Goal: Transaction & Acquisition: Book appointment/travel/reservation

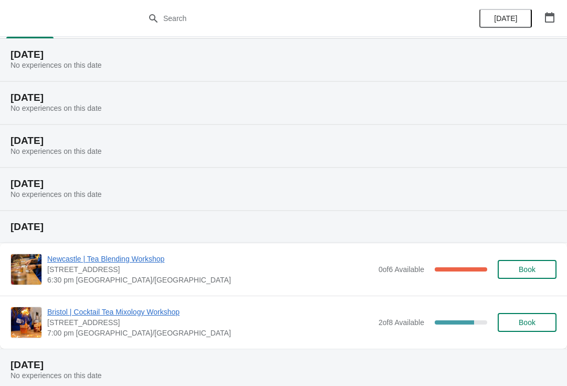
scroll to position [33, 0]
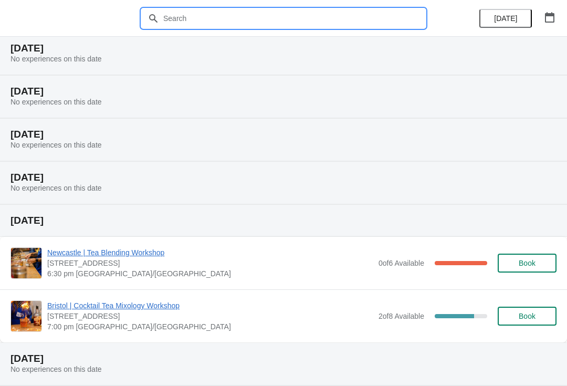
click at [331, 18] on input "text" at bounding box center [294, 18] width 263 height 19
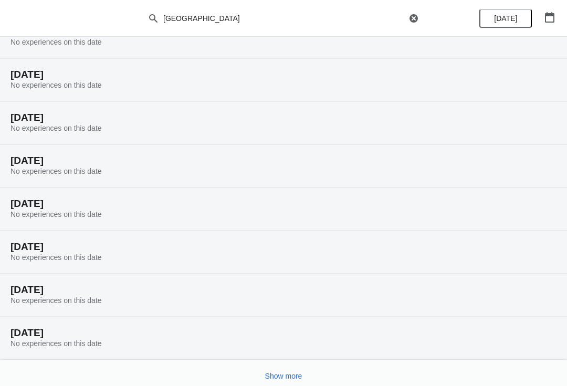
scroll to position [56, 0]
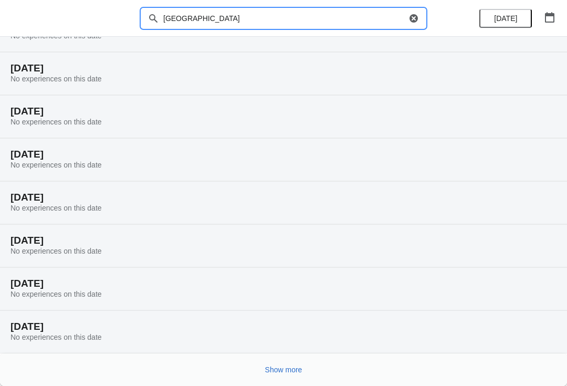
type input "[GEOGRAPHIC_DATA]"
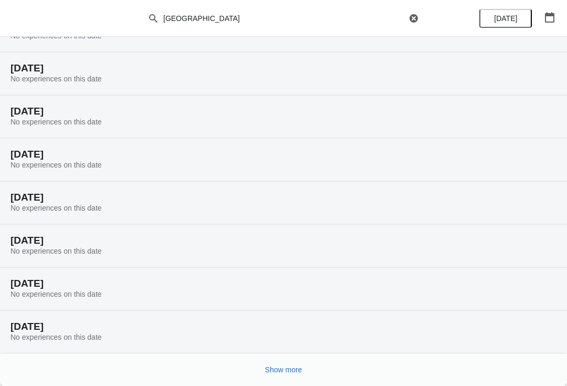
click at [293, 373] on span "Show more" at bounding box center [283, 370] width 37 height 8
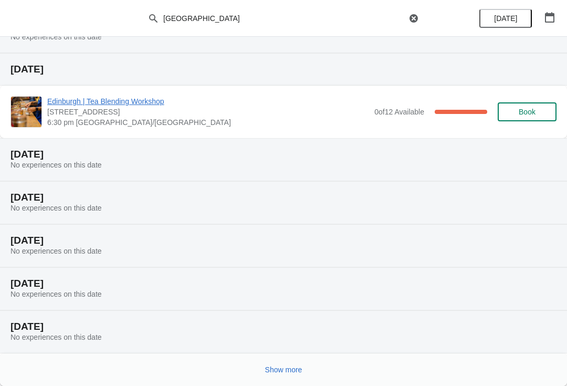
scroll to position [442, 0]
click at [295, 375] on button "Show more" at bounding box center [284, 369] width 46 height 19
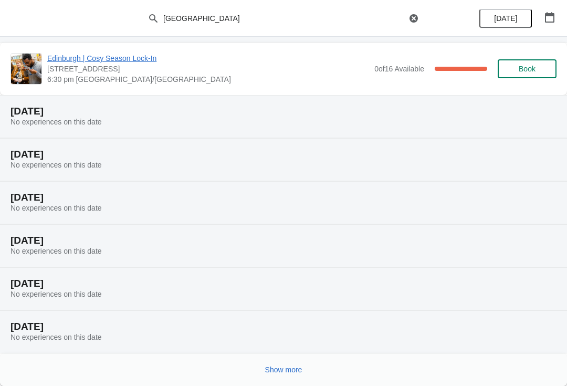
scroll to position [829, 0]
click at [293, 367] on span "Show more" at bounding box center [283, 370] width 37 height 8
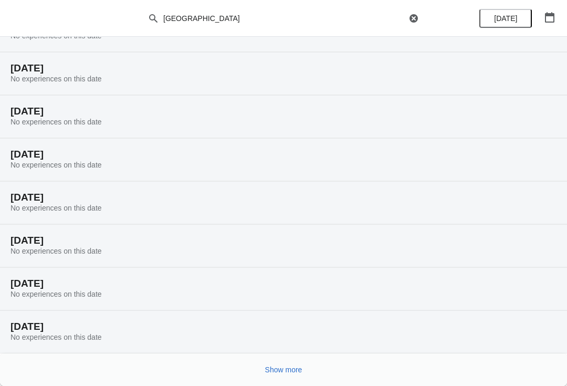
scroll to position [1173, 0]
click at [296, 368] on span "Show more" at bounding box center [283, 370] width 37 height 8
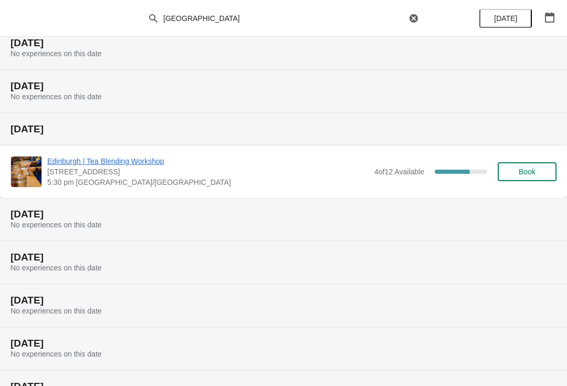
scroll to position [1493, 0]
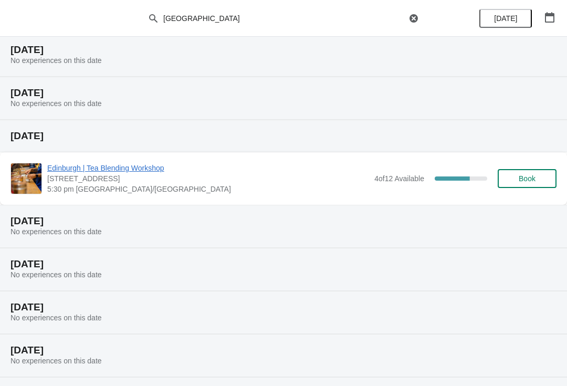
click at [519, 179] on span "Book" at bounding box center [527, 178] width 17 height 8
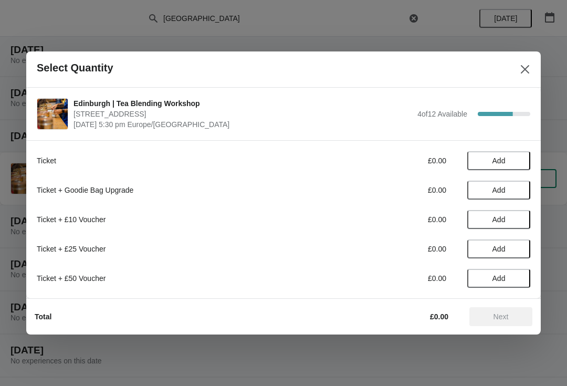
click at [519, 155] on button "Add" at bounding box center [498, 160] width 63 height 19
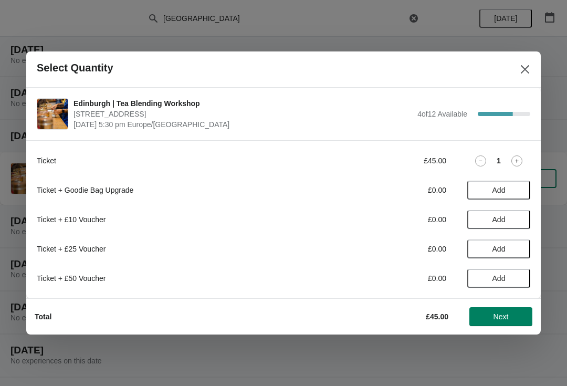
click at [521, 156] on icon at bounding box center [517, 160] width 11 height 11
click at [516, 314] on span "Next" at bounding box center [501, 316] width 46 height 8
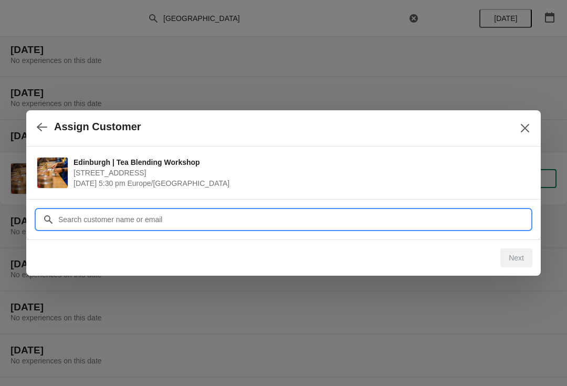
click at [304, 218] on input "Customer" at bounding box center [294, 219] width 473 height 19
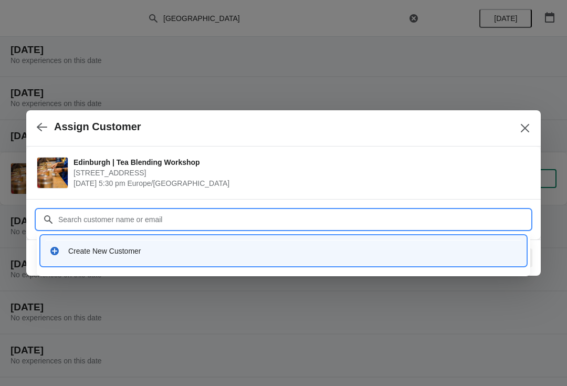
click at [129, 243] on div "Create New Customer" at bounding box center [283, 251] width 477 height 22
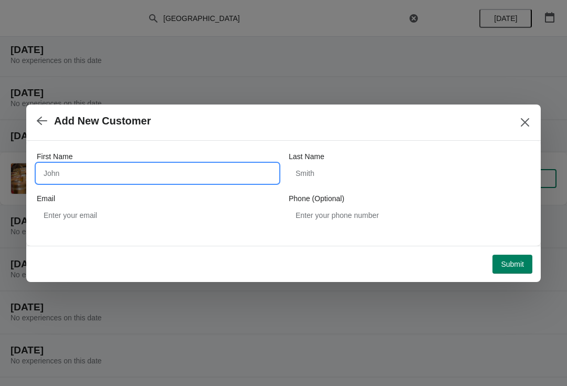
click at [227, 167] on input "First Name" at bounding box center [158, 173] width 242 height 19
type input "Maya"
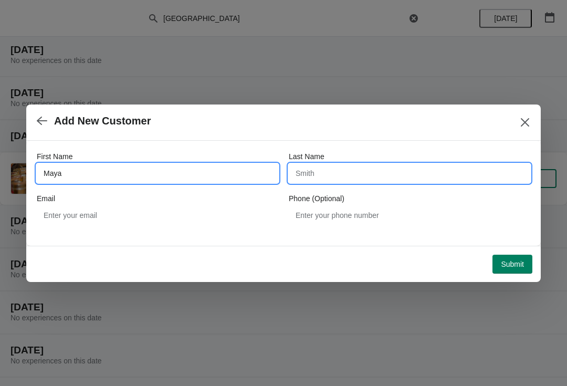
click at [342, 170] on input "Last Name" at bounding box center [410, 173] width 242 height 19
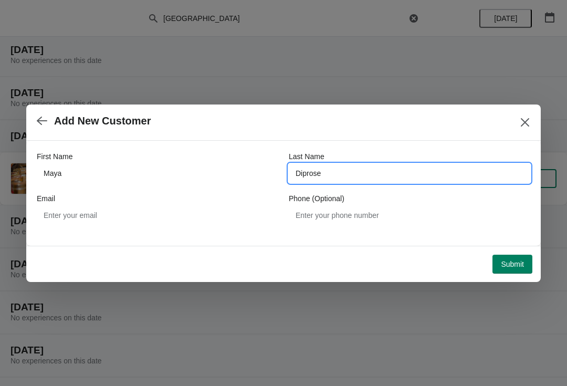
type input "Diprose"
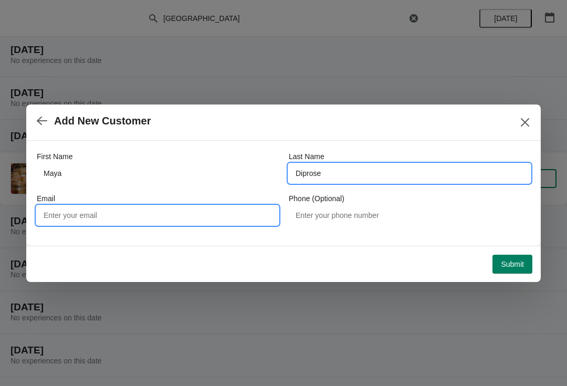
click at [79, 218] on input "Email" at bounding box center [158, 215] width 242 height 19
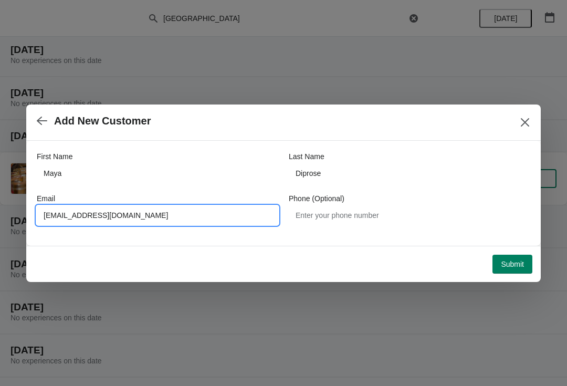
type input "[EMAIL_ADDRESS][DOMAIN_NAME]"
click at [507, 266] on span "Submit" at bounding box center [512, 264] width 23 height 8
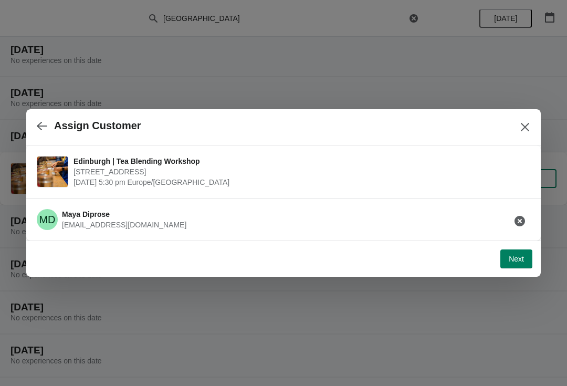
click at [520, 251] on button "Next" at bounding box center [516, 258] width 32 height 19
select select "No"
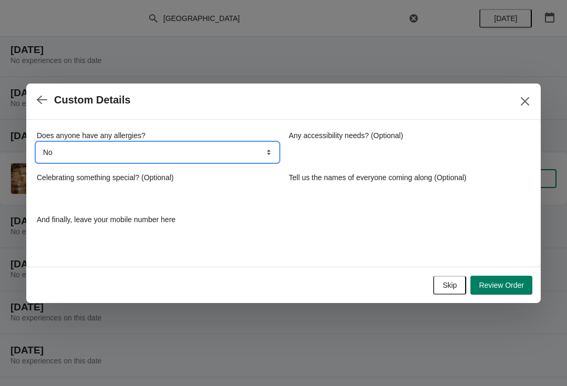
click at [203, 160] on select "No Yes nuts Yes wheat Yes other" at bounding box center [158, 152] width 242 height 19
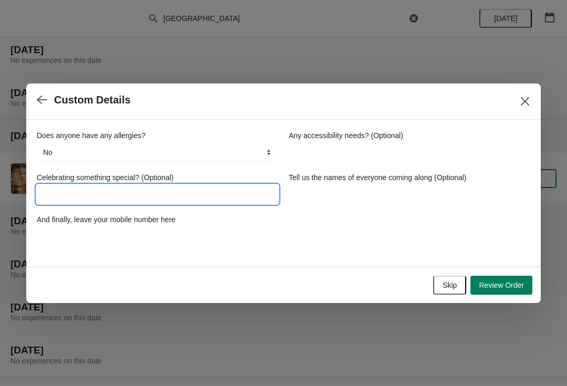
click at [210, 194] on input "Celebrating something special? (Optional)" at bounding box center [158, 194] width 242 height 19
type input "D"
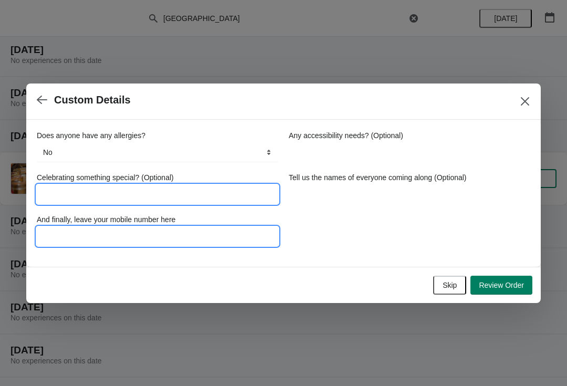
click at [229, 240] on input "And finally, leave your mobile number here" at bounding box center [158, 236] width 242 height 19
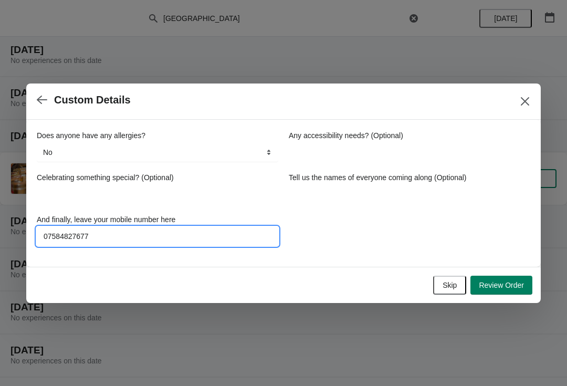
type input "07584827677"
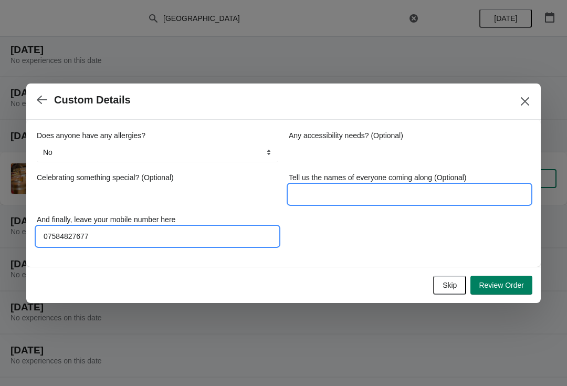
click at [377, 189] on input "Tell us the names of everyone coming along (Optional)" at bounding box center [410, 194] width 242 height 19
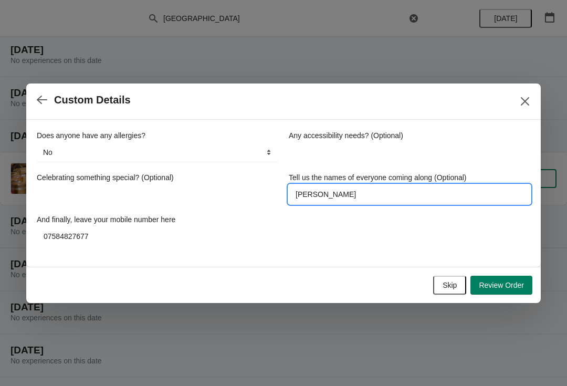
click at [501, 231] on div "Does anyone have any allergies? No Yes nuts Yes wheat Yes other No Any accessib…" at bounding box center [284, 188] width 494 height 116
click at [395, 191] on input "[PERSON_NAME]" at bounding box center [410, 194] width 242 height 19
type input "[PERSON_NAME] and [PERSON_NAME]"
click at [517, 283] on span "Review Order" at bounding box center [501, 285] width 45 height 8
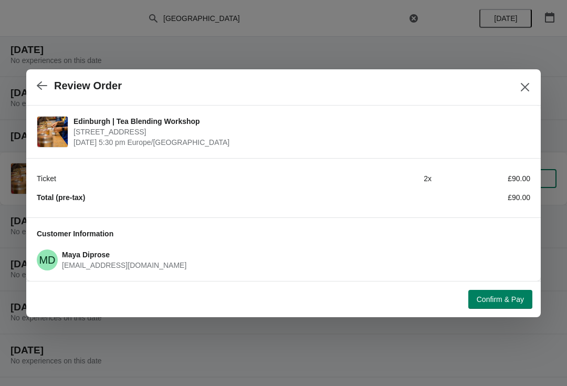
click at [510, 302] on span "Confirm & Pay" at bounding box center [500, 299] width 47 height 8
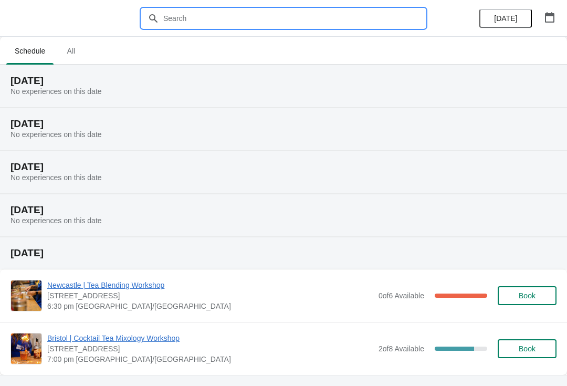
click at [322, 20] on input "text" at bounding box center [294, 18] width 263 height 19
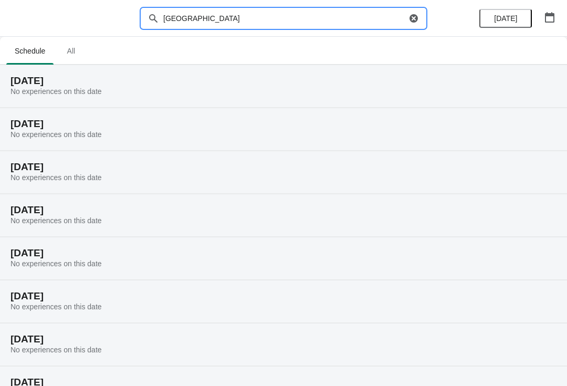
type input "[GEOGRAPHIC_DATA]"
click at [520, 19] on span "[DATE]" at bounding box center [506, 18] width 34 height 8
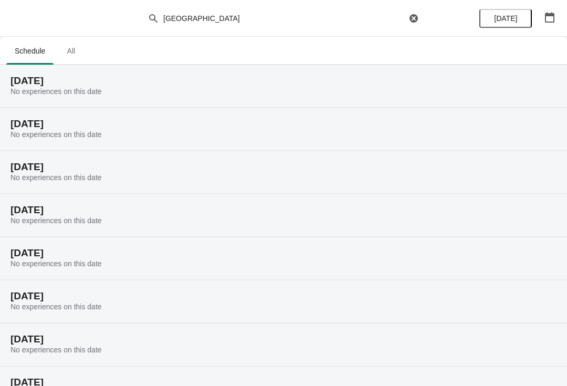
click at [554, 19] on icon "button" at bounding box center [549, 17] width 9 height 11
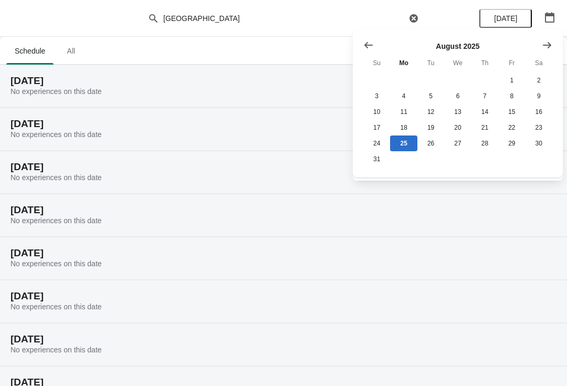
click at [549, 47] on icon "Show next month, September 2025" at bounding box center [547, 44] width 8 height 6
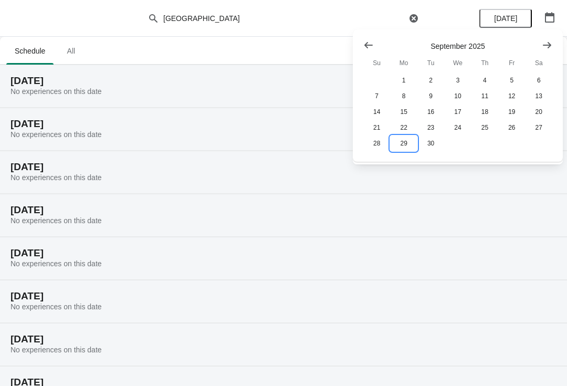
click at [403, 144] on button "29" at bounding box center [403, 143] width 27 height 16
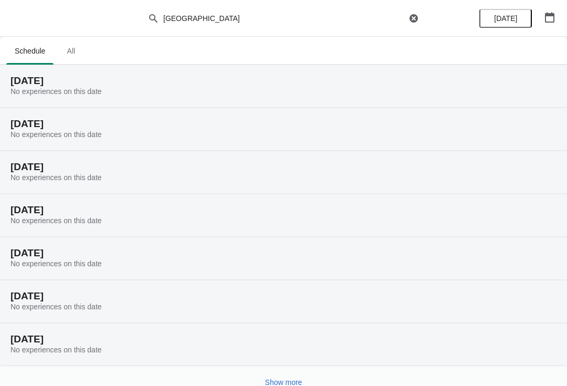
click at [514, 15] on span "[DATE]" at bounding box center [505, 18] width 23 height 8
click at [512, 25] on button "[DATE]" at bounding box center [505, 18] width 53 height 19
click at [65, 49] on span "All" at bounding box center [71, 50] width 26 height 19
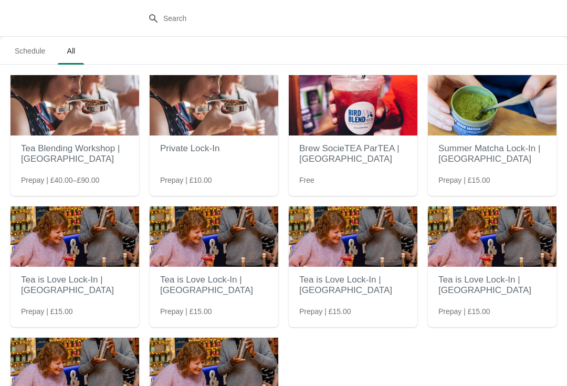
click at [28, 50] on span "Schedule" at bounding box center [29, 50] width 47 height 19
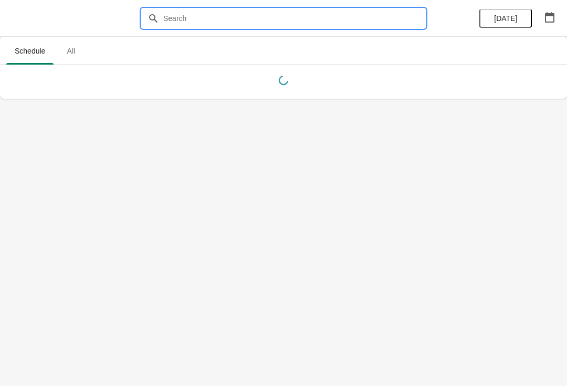
click at [380, 9] on input "text" at bounding box center [294, 18] width 263 height 19
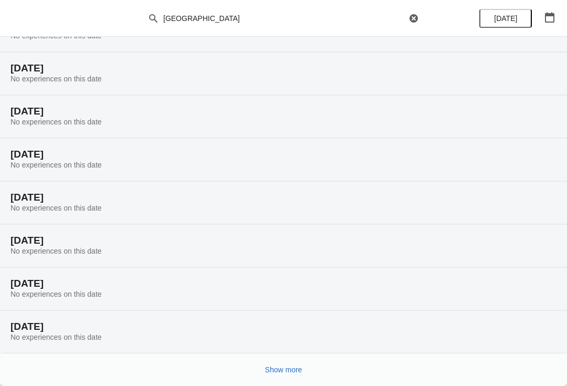
scroll to position [56, 0]
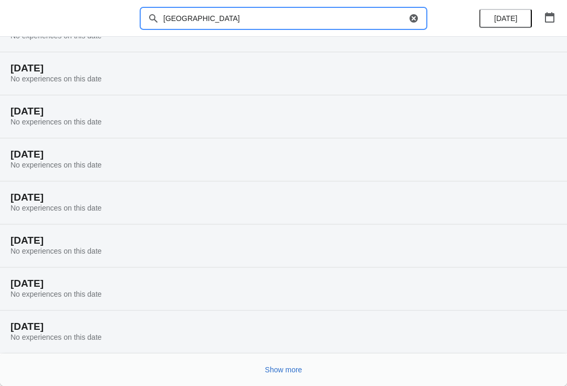
type input "[GEOGRAPHIC_DATA]"
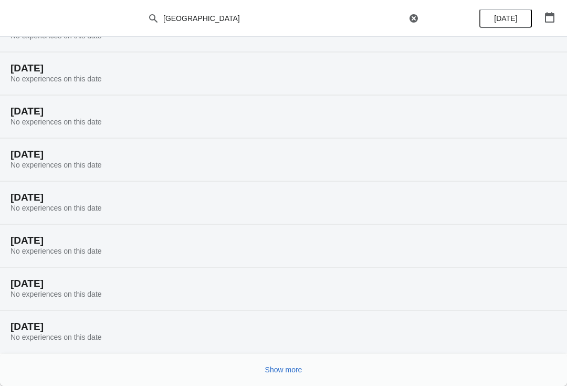
click at [293, 367] on span "Show more" at bounding box center [283, 370] width 37 height 8
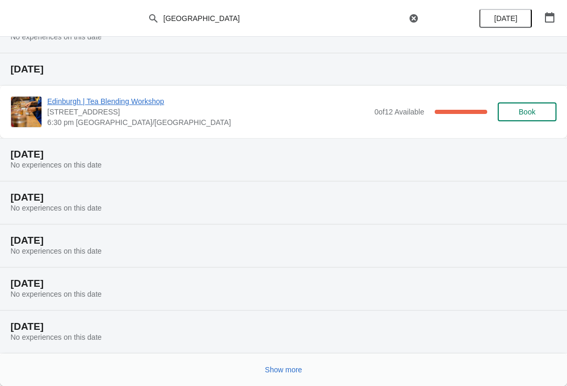
scroll to position [442, 0]
click at [293, 371] on span "Show more" at bounding box center [283, 370] width 37 height 8
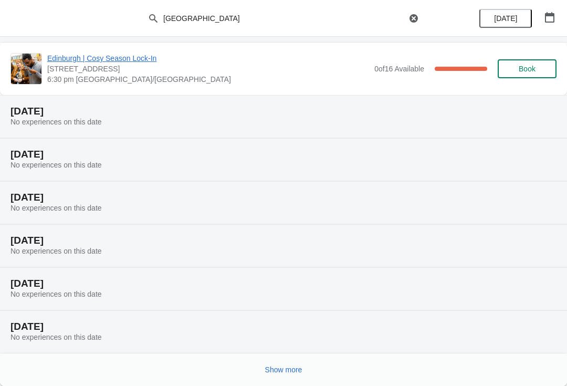
scroll to position [829, 0]
click at [295, 373] on span "Show more" at bounding box center [283, 370] width 37 height 8
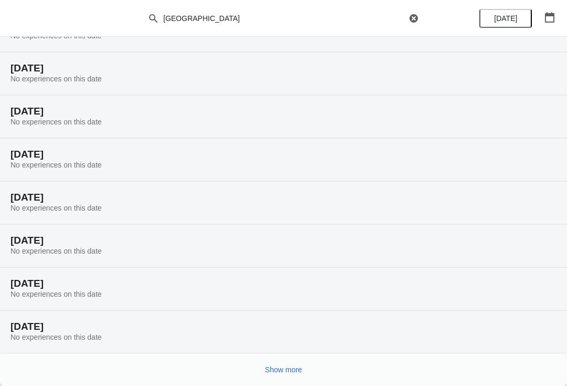
scroll to position [1173, 0]
click at [301, 375] on button "Show more" at bounding box center [284, 369] width 46 height 19
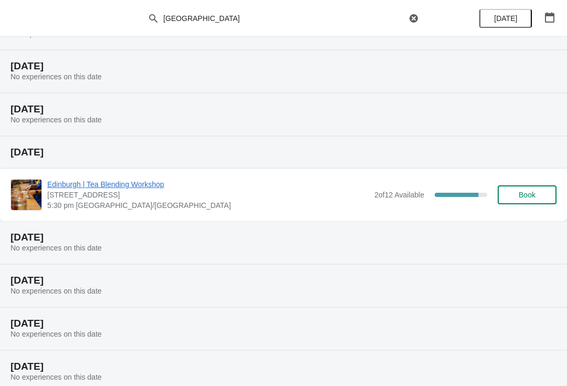
scroll to position [1498, 0]
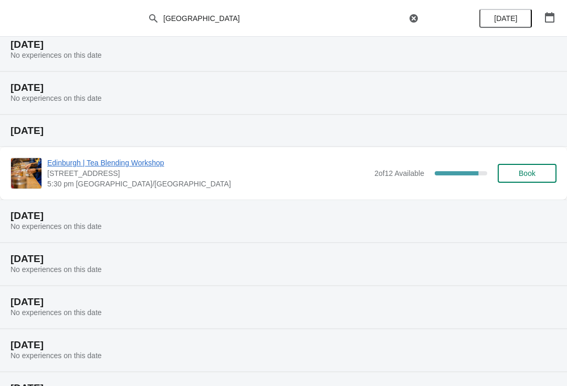
click at [535, 168] on button "Book" at bounding box center [527, 173] width 59 height 19
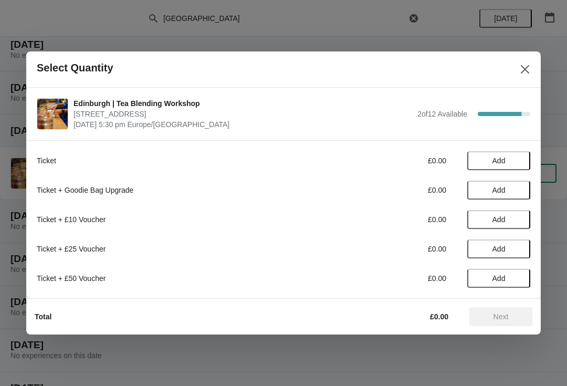
click at [497, 159] on span "Add" at bounding box center [499, 160] width 13 height 8
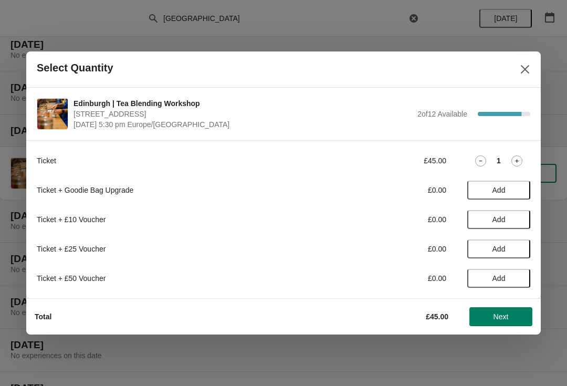
click at [498, 311] on button "Next" at bounding box center [500, 316] width 63 height 19
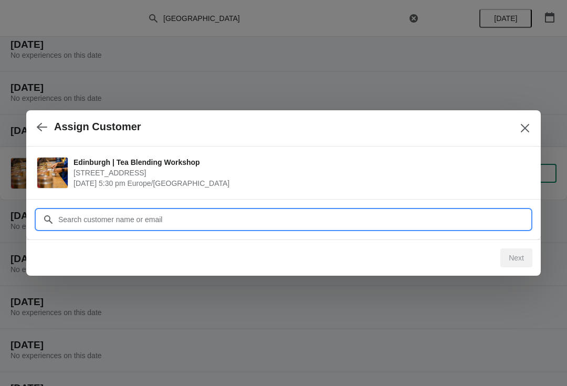
click at [306, 223] on input "Customer" at bounding box center [294, 219] width 473 height 19
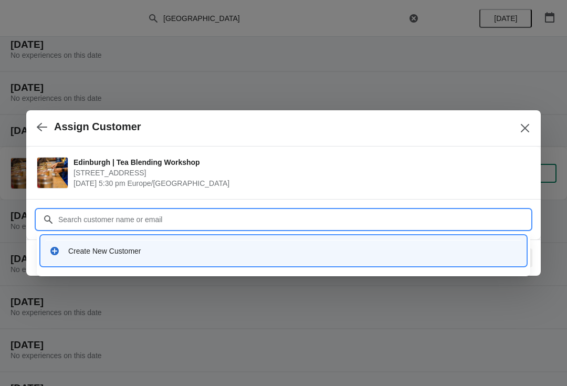
click at [132, 247] on div "Create New Customer" at bounding box center [293, 251] width 450 height 11
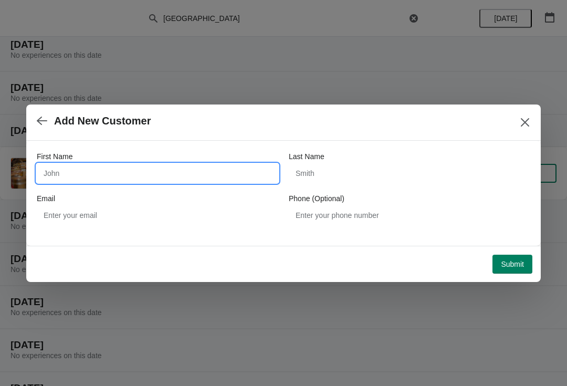
click at [67, 170] on input "First Name" at bounding box center [158, 173] width 242 height 19
type input "Jacques"
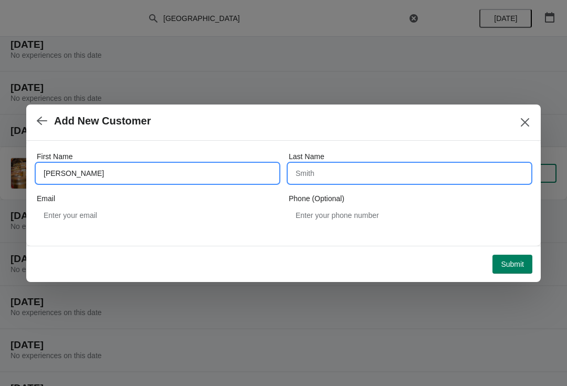
click at [382, 173] on input "Last Name" at bounding box center [410, 173] width 242 height 19
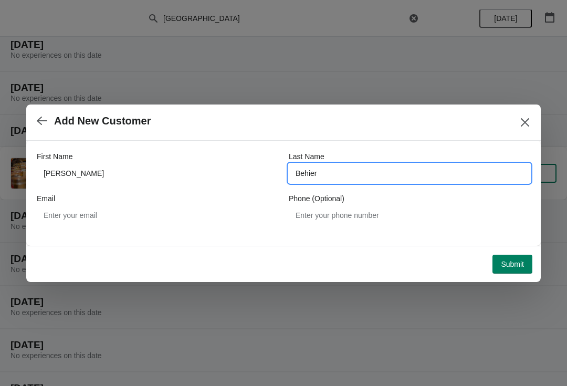
type input "Behier"
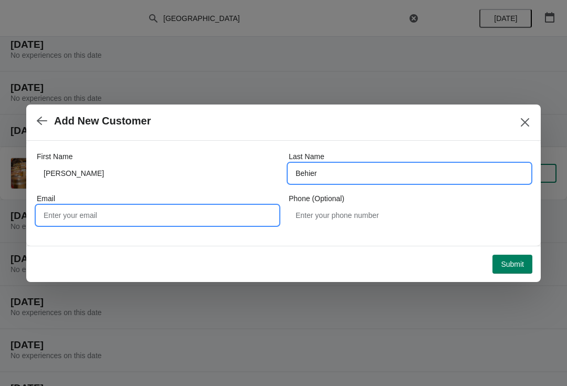
click at [213, 209] on input "Email" at bounding box center [158, 215] width 242 height 19
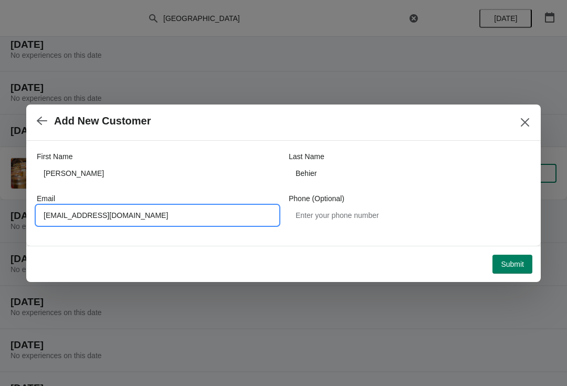
type input "Jacquesbehier@protonmail.com"
click at [518, 260] on span "Submit" at bounding box center [512, 264] width 23 height 8
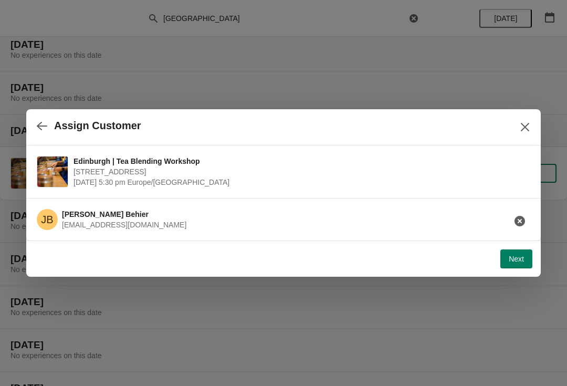
click at [521, 260] on span "Next" at bounding box center [516, 259] width 15 height 8
select select "No"
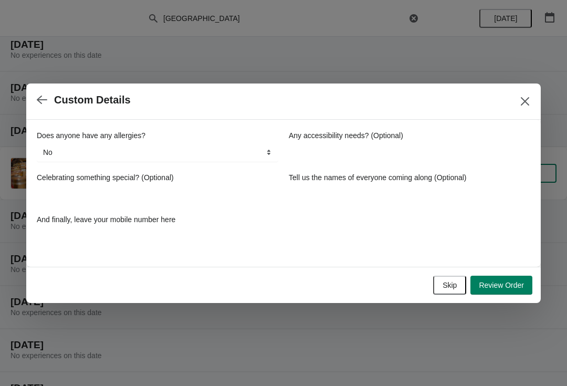
click at [513, 281] on span "Review Order" at bounding box center [501, 285] width 45 height 8
